Goal: Check status: Check status

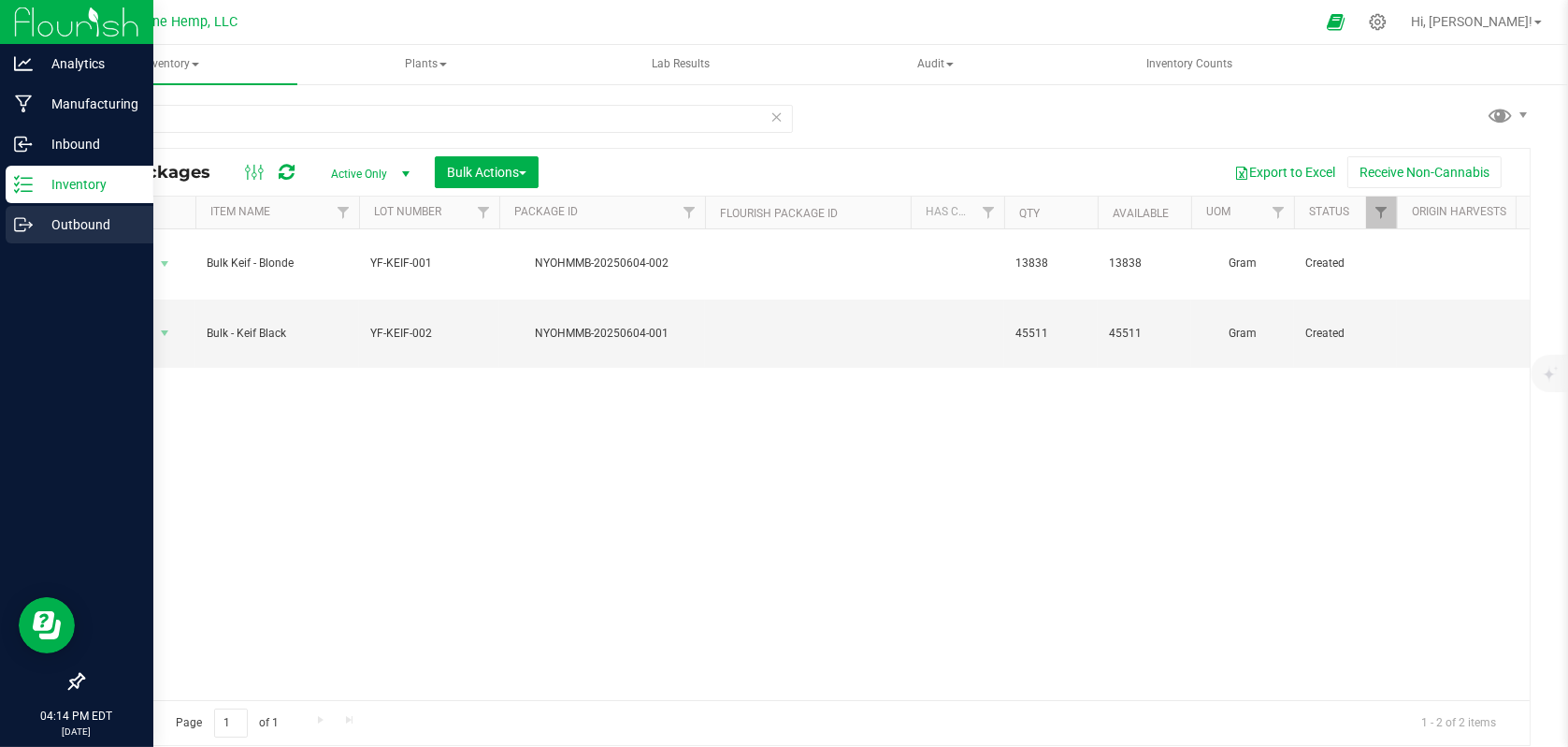
click at [53, 221] on p "Outbound" at bounding box center [89, 225] width 112 height 23
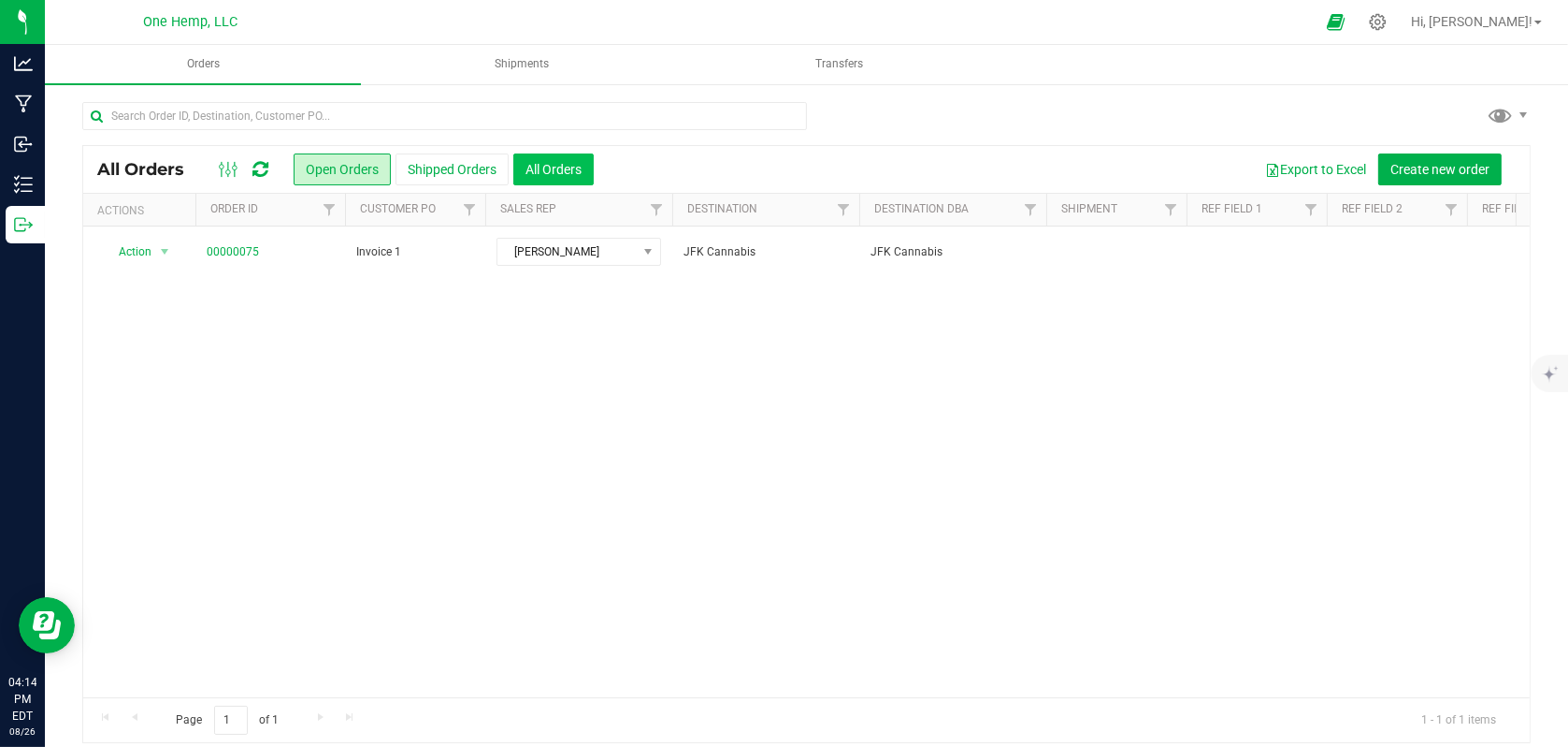
click at [563, 172] on button "All Orders" at bounding box center [553, 170] width 81 height 32
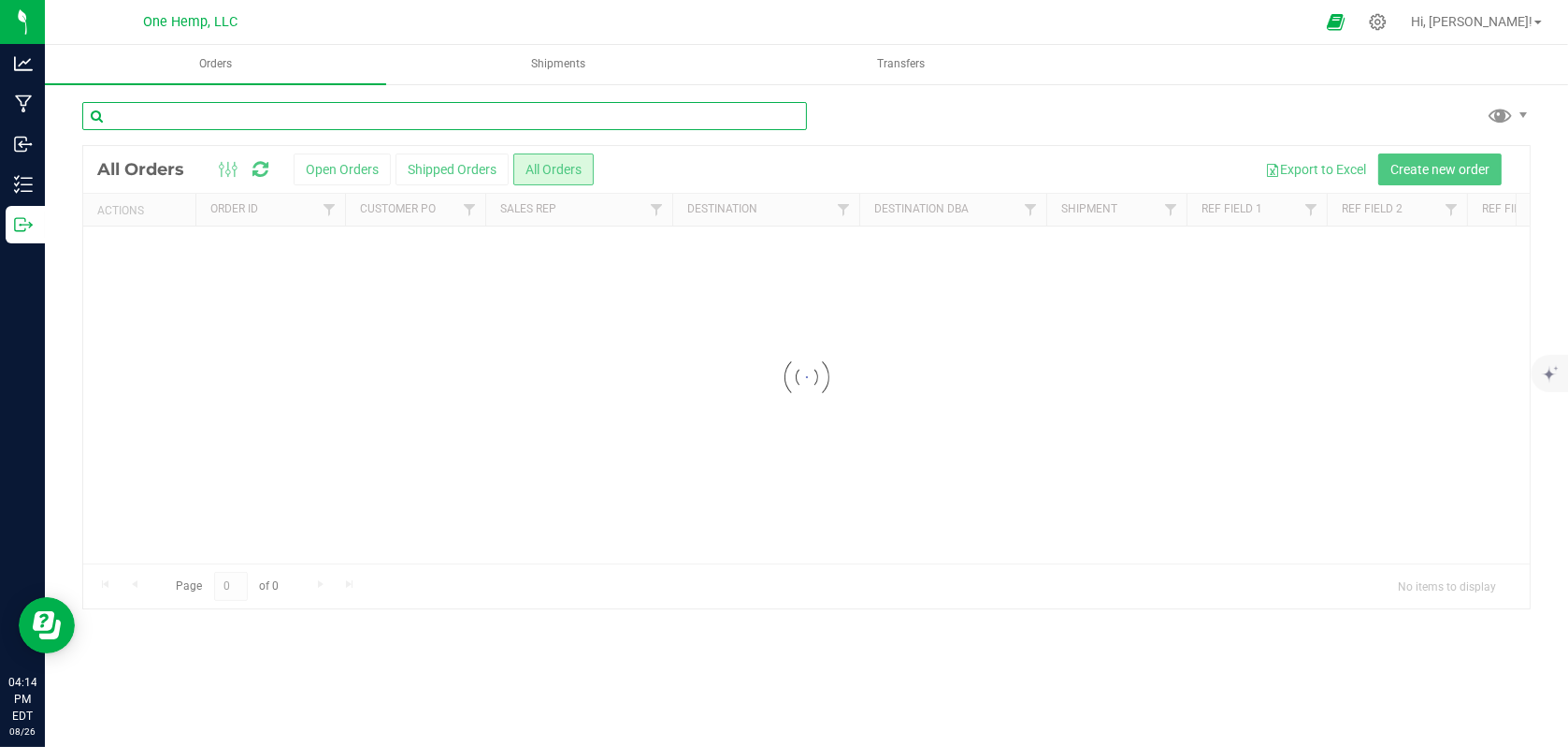
click at [163, 114] on input "text" at bounding box center [445, 116] width 725 height 28
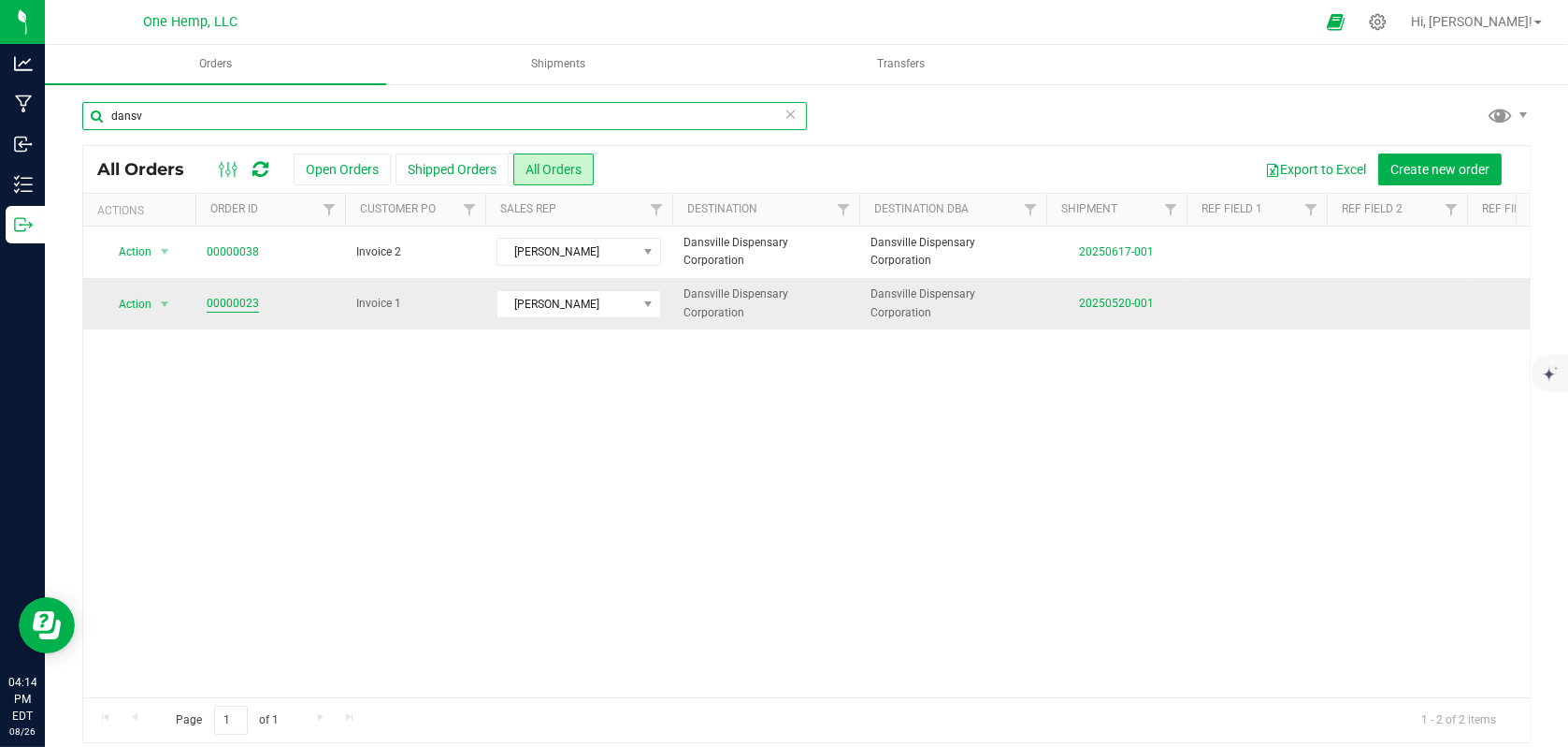
type input "dansv"
click at [235, 300] on link "00000023" at bounding box center [232, 304] width 52 height 18
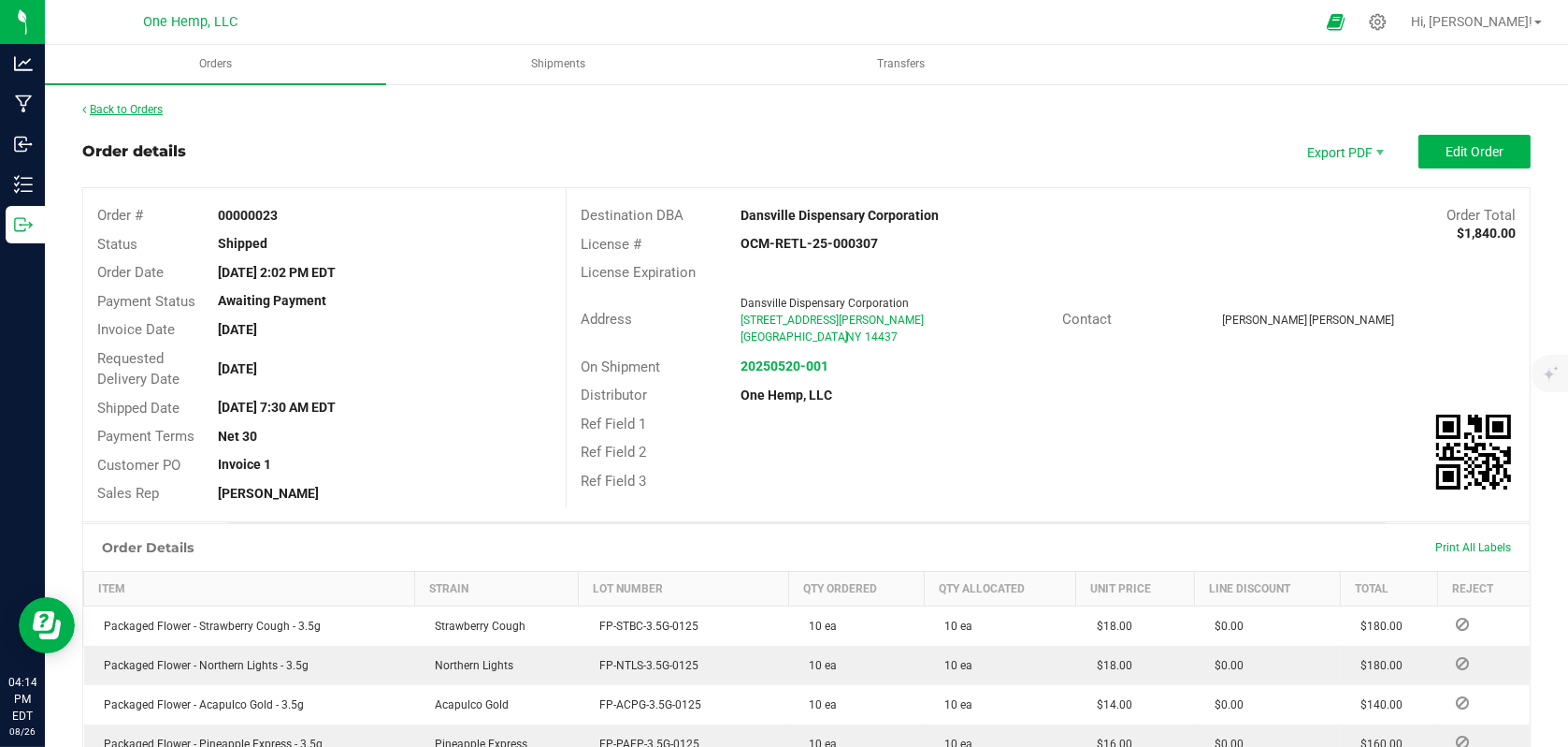
click at [109, 103] on link "Back to Orders" at bounding box center [122, 109] width 81 height 13
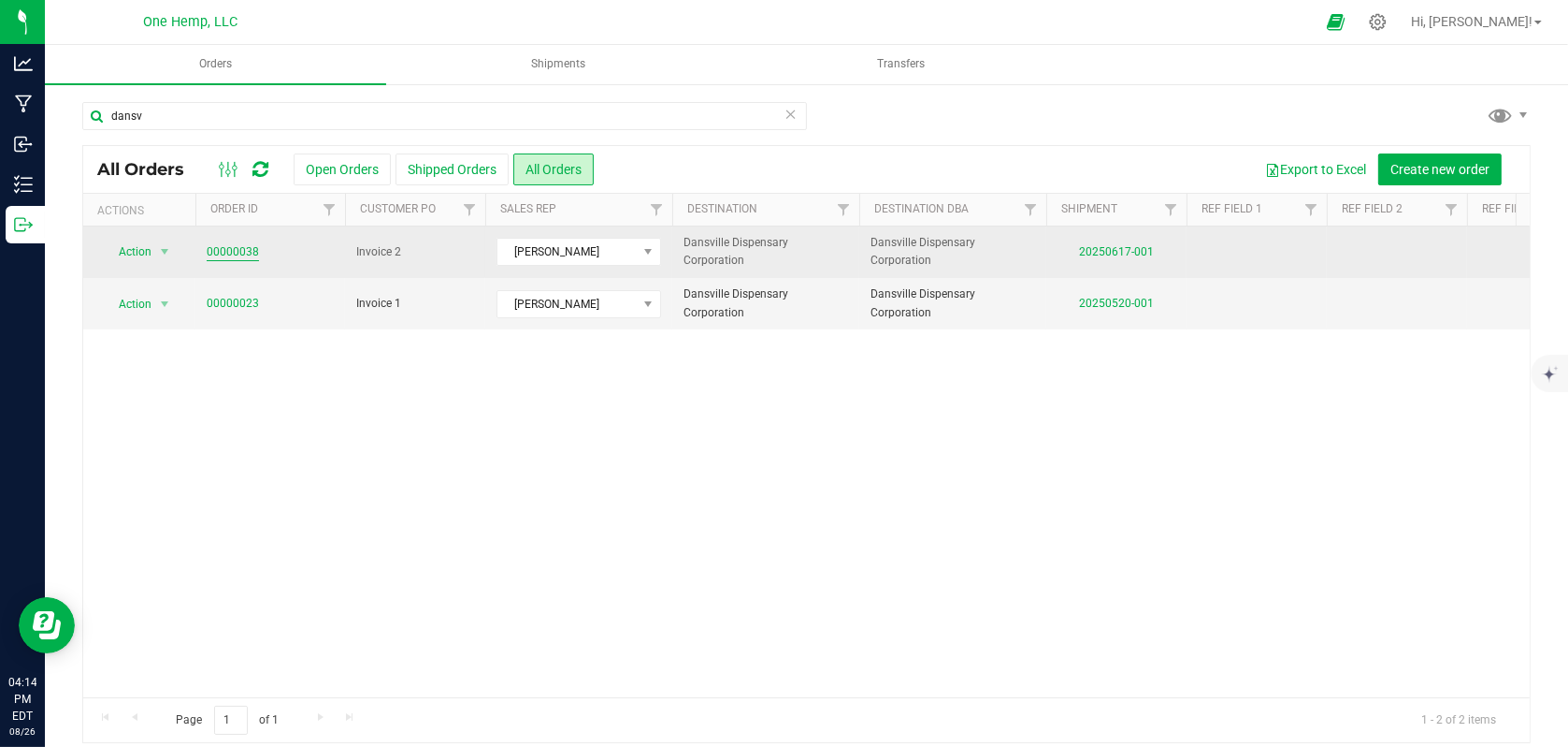
click at [248, 244] on link "00000038" at bounding box center [232, 252] width 52 height 18
